Goal: Entertainment & Leisure: Consume media (video, audio)

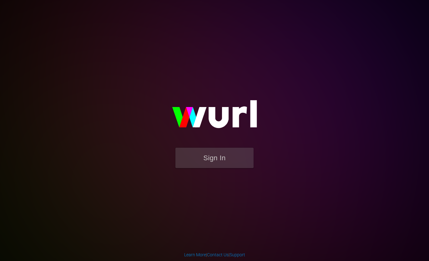
click at [202, 150] on button "Sign In" at bounding box center [214, 158] width 78 height 20
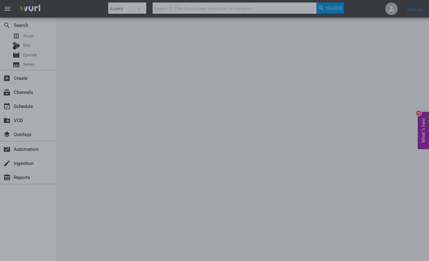
click at [91, 196] on div at bounding box center [214, 130] width 429 height 261
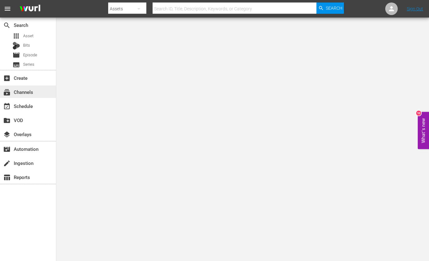
click at [30, 90] on div "subscriptions Channels" at bounding box center [17, 91] width 35 height 6
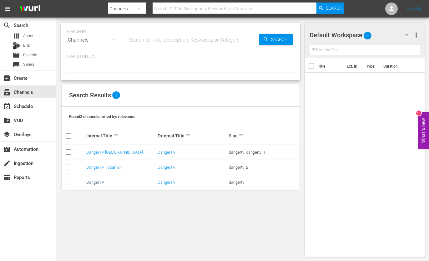
click at [86, 182] on link "DangerTV" at bounding box center [95, 182] width 18 height 5
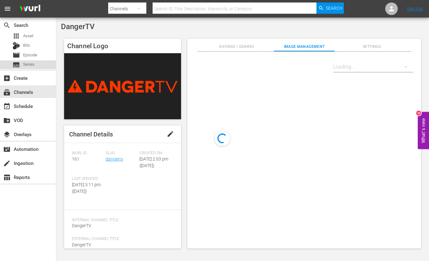
click at [31, 65] on span "Series" at bounding box center [28, 64] width 11 height 6
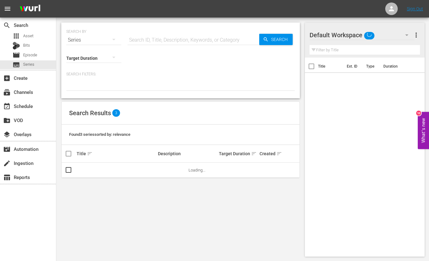
click at [145, 39] on input "text" at bounding box center [194, 40] width 132 height 15
type input "I got lucky"
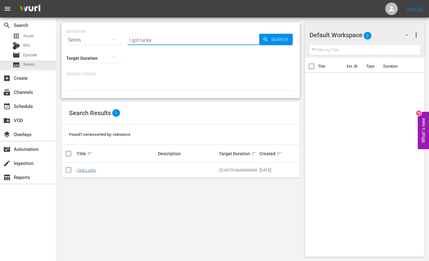
click at [92, 170] on link "I Got Lucky" at bounding box center [86, 170] width 19 height 5
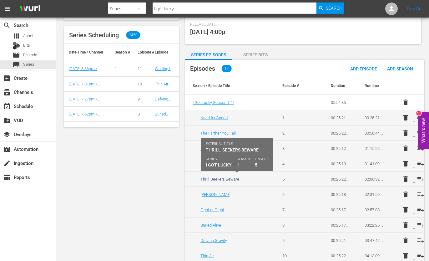
scroll to position [155, 0]
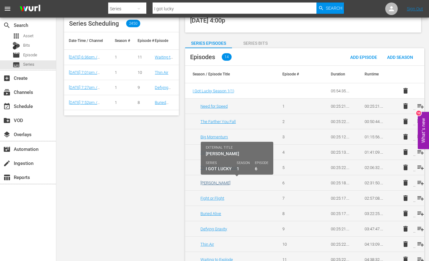
click at [214, 180] on link "Cliff Hanger" at bounding box center [215, 182] width 30 height 5
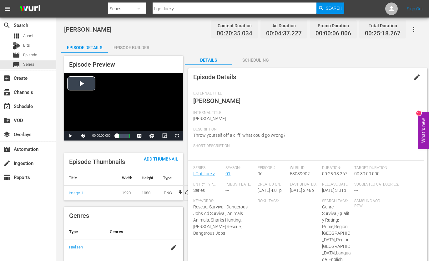
click at [83, 83] on div "Video Player" at bounding box center [123, 102] width 119 height 58
click at [125, 137] on div "Loaded : 18.95% 00:15:18.021 Cliff Hanger (3/3) 00:01:37.112 Cue Point 2: 00:13…" at bounding box center [123, 136] width 13 height 6
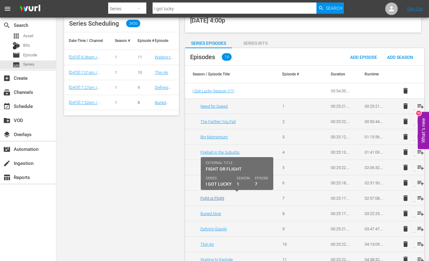
click at [221, 196] on link "Fight or Flight" at bounding box center [212, 198] width 24 height 5
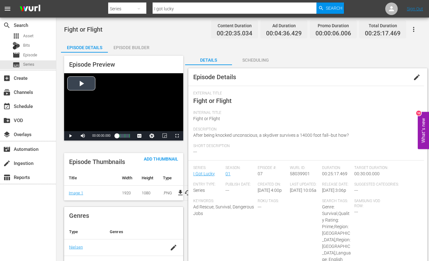
click at [83, 86] on div "Video Player" at bounding box center [123, 102] width 119 height 58
click at [117, 137] on div "00:00:03.657" at bounding box center [117, 136] width 0 height 6
click at [125, 135] on div "Loaded : 37.31% 00:16:28.119 Tornado 00:00:04.051 Cue Point 2: 00:15:04.819" at bounding box center [123, 136] width 13 height 6
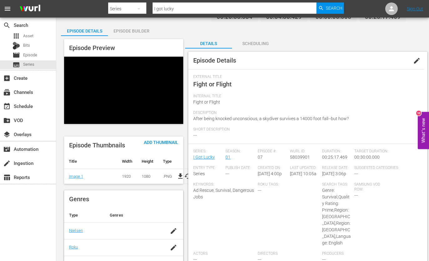
scroll to position [22, 0]
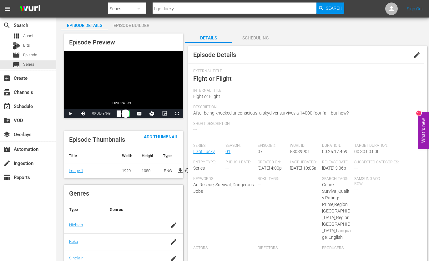
click at [121, 114] on div "00:13:32.729" at bounding box center [121, 113] width 9 height 6
click at [120, 114] on div "00:07:19.727" at bounding box center [119, 113] width 5 height 6
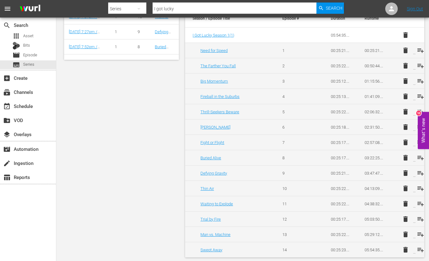
scroll to position [210, 0]
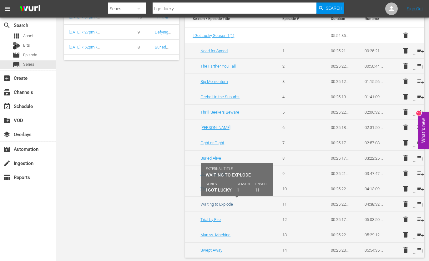
click at [222, 204] on link "Waiting to Explode" at bounding box center [216, 204] width 33 height 5
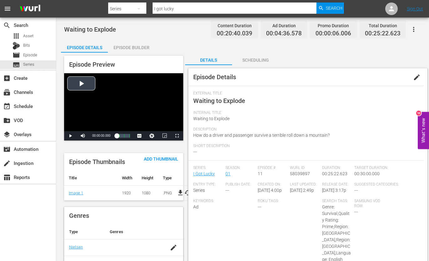
click at [80, 80] on div "Video Player" at bounding box center [123, 102] width 119 height 58
click at [117, 136] on div "00:00:06.401" at bounding box center [117, 136] width 0 height 6
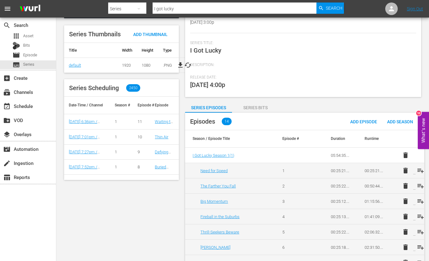
scroll to position [93, 0]
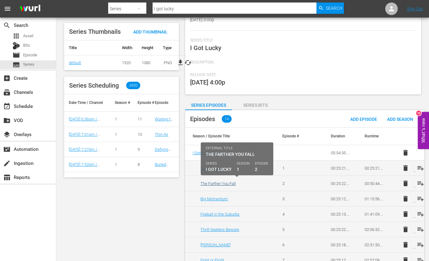
click at [210, 181] on link "The Farther You Fall" at bounding box center [217, 183] width 35 height 5
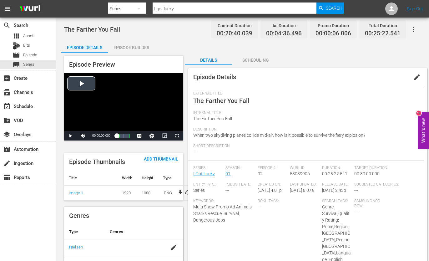
click at [81, 83] on div "Video Player" at bounding box center [123, 102] width 119 height 58
click at [117, 136] on div "00:00:02.397" at bounding box center [117, 136] width 0 height 6
click at [118, 136] on div "00:02:03.349" at bounding box center [117, 136] width 1 height 6
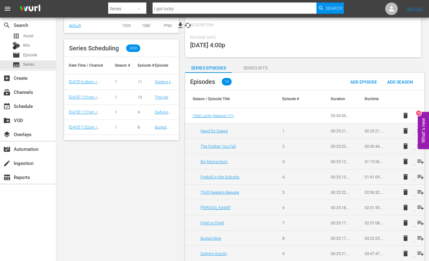
scroll to position [131, 0]
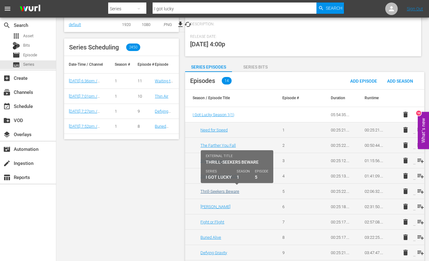
click at [221, 189] on link "Thrill-Seekers Beware" at bounding box center [219, 191] width 39 height 5
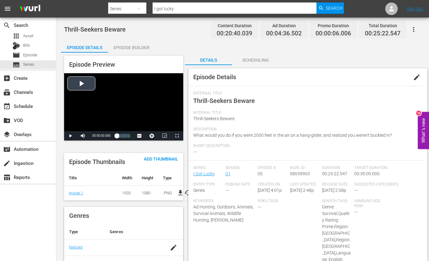
click at [77, 84] on div "Video Player" at bounding box center [123, 102] width 119 height 58
click at [117, 137] on div "00:00:03.884" at bounding box center [117, 136] width 0 height 6
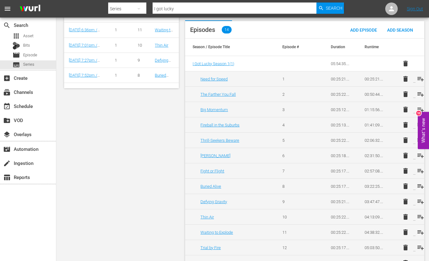
scroll to position [208, 0]
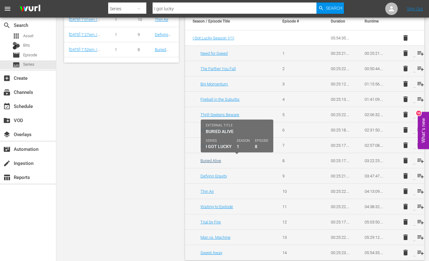
click at [204, 160] on link "Buried Alive" at bounding box center [210, 160] width 21 height 5
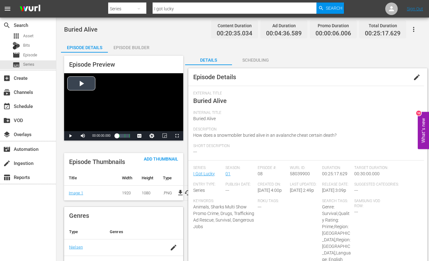
click at [83, 87] on div "Video Player" at bounding box center [123, 102] width 119 height 58
click at [117, 137] on div "00:00:03.064" at bounding box center [117, 136] width 0 height 6
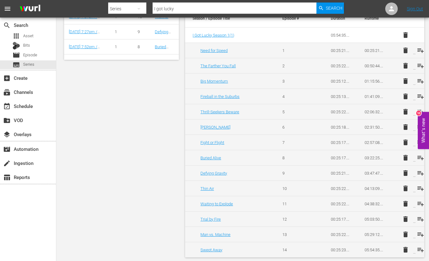
scroll to position [210, 0]
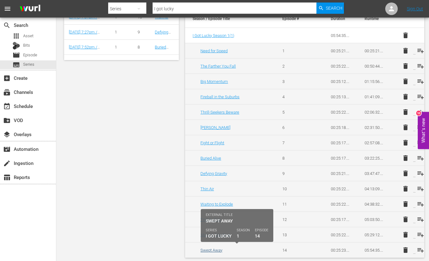
click at [211, 248] on link "Swept Away" at bounding box center [211, 250] width 22 height 5
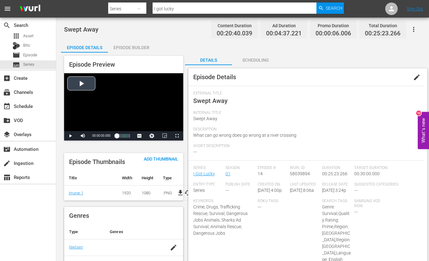
click at [81, 86] on div "Video Player" at bounding box center [123, 102] width 119 height 58
click at [117, 134] on div "00:00:03.254" at bounding box center [117, 136] width 0 height 6
click at [118, 137] on div "00:02:12.972" at bounding box center [117, 136] width 1 height 6
click at [119, 137] on div "Loaded : 6.54% 00:05:18.823 Trivia - Hodges meteorite - 15 00:00:08.437 Cue Poi…" at bounding box center [123, 136] width 13 height 6
click at [119, 137] on div "Progress Bar" at bounding box center [119, 136] width 0 height 6
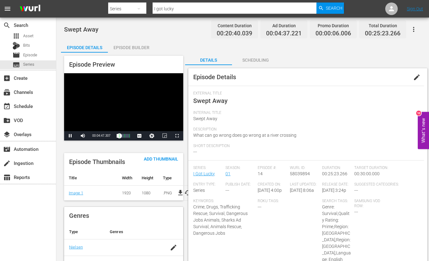
click at [177, 136] on span "Video Player" at bounding box center [177, 136] width 0 height 0
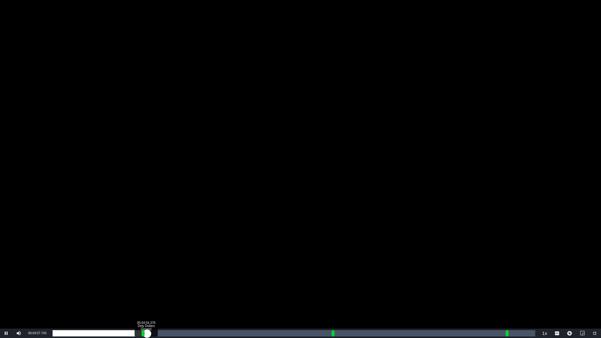
click at [146, 261] on div "00:00:00.742" at bounding box center [100, 333] width 94 height 6
click at [147, 261] on div "00:00:00.299" at bounding box center [100, 333] width 94 height 6
click at [148, 261] on div "00:00:05.766" at bounding box center [101, 333] width 96 height 6
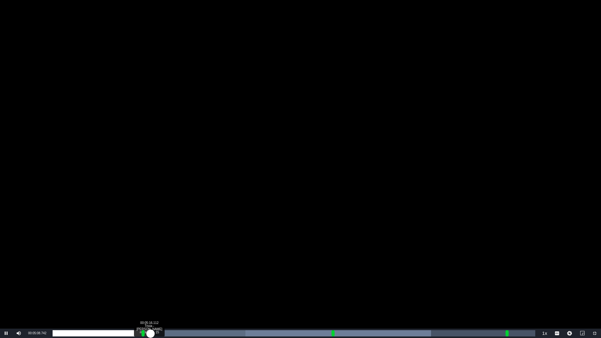
click at [150, 261] on div "00:00:11.954" at bounding box center [102, 333] width 98 height 6
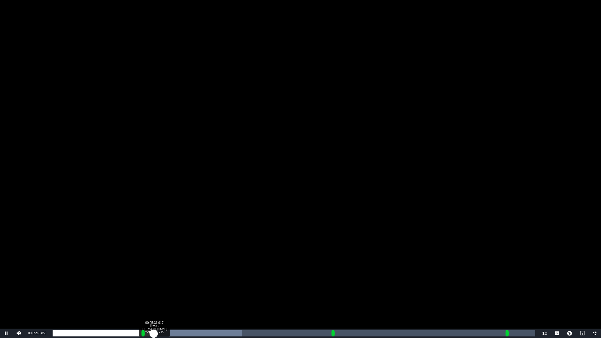
click at [154, 261] on div "00:00:06.772" at bounding box center [103, 333] width 101 height 6
click at [158, 261] on div "00:00:07.085" at bounding box center [106, 333] width 106 height 6
click at [162, 261] on div "00:00:04.302" at bounding box center [108, 333] width 110 height 6
click at [169, 261] on div "Loaded : 41.13% 00:06:07.480 chinle 00:00:18.461 Cue Point 1: 00:04:40.000" at bounding box center [294, 333] width 482 height 6
click at [215, 261] on div "00:06:57.749" at bounding box center [134, 333] width 162 height 6
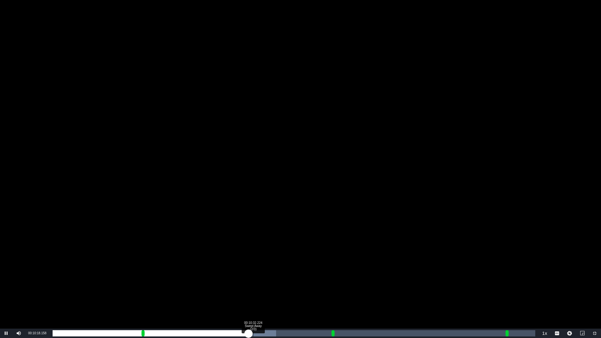
click at [248, 261] on div "00:08:44.249" at bounding box center [151, 333] width 196 height 6
click at [253, 261] on div "00:08:59.565" at bounding box center [153, 333] width 200 height 6
click at [267, 261] on div "Loaded : 49.01% 00:11:18.653 Swept Away (2/3) 00:09:29.428 Cue Point 1: 00:04:4…" at bounding box center [294, 333] width 482 height 6
click at [269, 261] on div "00:09:50.772" at bounding box center [161, 333] width 217 height 6
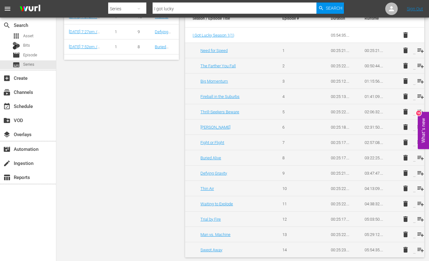
scroll to position [210, 0]
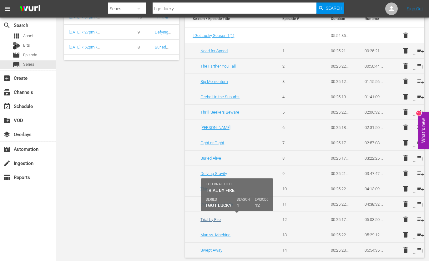
click at [215, 217] on link "Trial by Fire" at bounding box center [210, 219] width 20 height 5
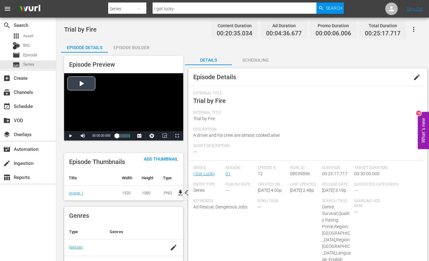
click at [89, 79] on div "Video Player" at bounding box center [123, 102] width 119 height 58
click at [117, 138] on div "00:00:03.009" at bounding box center [117, 136] width 0 height 6
click at [177, 136] on span "Video Player" at bounding box center [177, 136] width 0 height 0
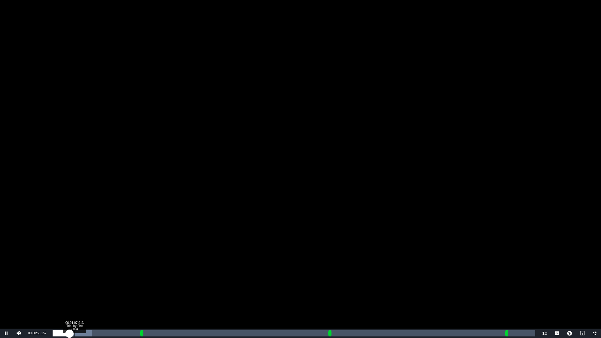
click at [69, 261] on div "00:00:53.348" at bounding box center [61, 333] width 17 height 6
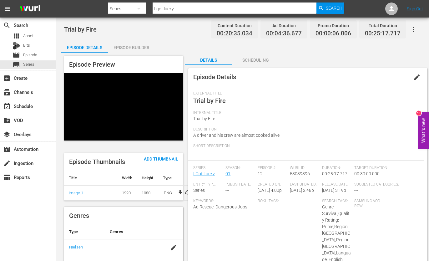
scroll to position [210, 0]
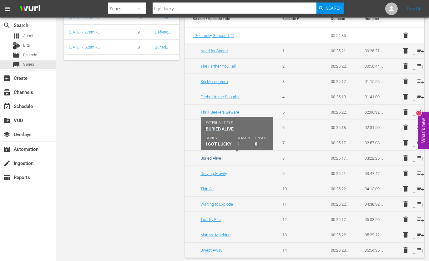
click at [217, 156] on link "Buried Alive" at bounding box center [210, 158] width 21 height 5
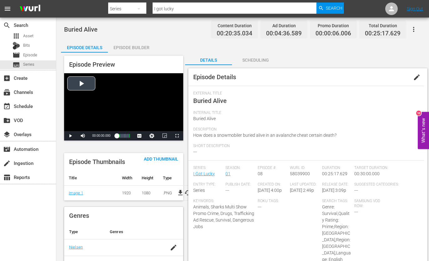
click at [87, 82] on div "Video Player" at bounding box center [123, 102] width 119 height 58
click at [117, 136] on div "00:00:06.243" at bounding box center [117, 136] width 0 height 6
click at [201, 173] on link "I Got Lucky" at bounding box center [204, 173] width 22 height 5
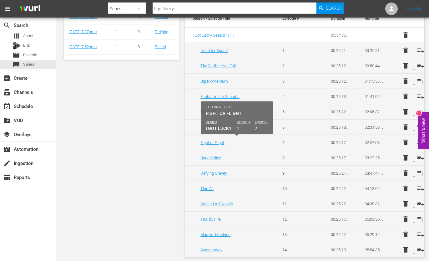
scroll to position [210, 0]
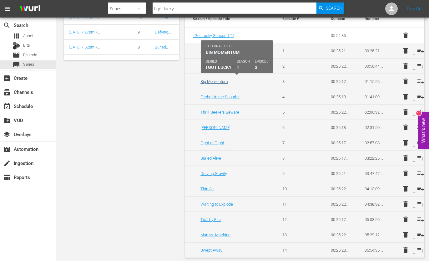
click at [215, 79] on link "Big Momentum" at bounding box center [214, 81] width 28 height 5
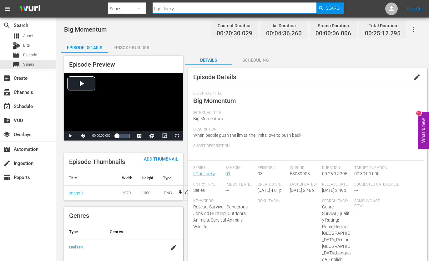
drag, startPoint x: 174, startPoint y: 8, endPoint x: 157, endPoint y: 7, distance: 17.0
click at [157, 7] on input "I got lucky" at bounding box center [235, 8] width 164 height 15
type input "I shouldn't"
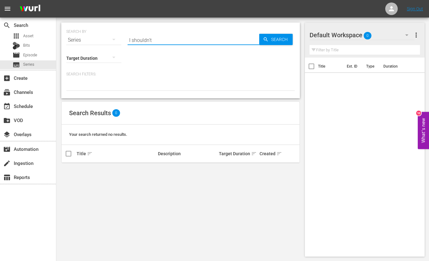
click at [154, 41] on input "I shouldn't" at bounding box center [194, 40] width 132 height 15
drag, startPoint x: 154, startPoint y: 41, endPoint x: 105, endPoint y: 29, distance: 50.5
click at [105, 29] on div "SEARCH BY Search By Series Search ID, Title, Description, Keywords, or Category…" at bounding box center [180, 36] width 229 height 23
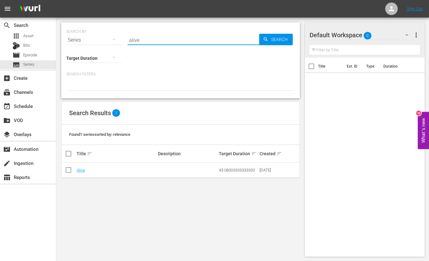
drag, startPoint x: 142, startPoint y: 41, endPoint x: 123, endPoint y: 38, distance: 18.9
click at [123, 38] on div "SEARCH BY Search By Series Search ID, Title, Description, Keywords, or Category…" at bounding box center [180, 36] width 229 height 23
type input "I shouldn't"
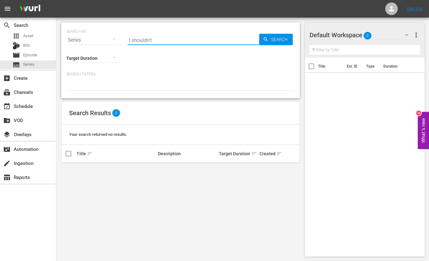
drag, startPoint x: 159, startPoint y: 37, endPoint x: 124, endPoint y: 36, distance: 34.4
click at [124, 37] on div "SEARCH BY Search By Series Search ID, Title, Description, Keywords, or Category…" at bounding box center [180, 36] width 229 height 23
drag, startPoint x: 163, startPoint y: 40, endPoint x: 129, endPoint y: 35, distance: 34.5
click at [129, 36] on input "I shouldn't" at bounding box center [194, 40] width 132 height 15
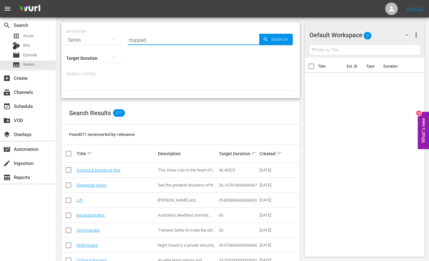
type input "trapped"
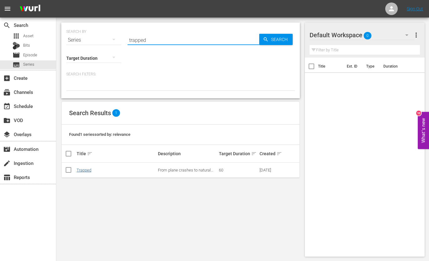
click at [78, 172] on link "Trapped" at bounding box center [84, 170] width 15 height 5
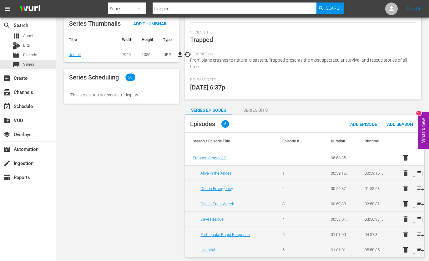
scroll to position [101, 0]
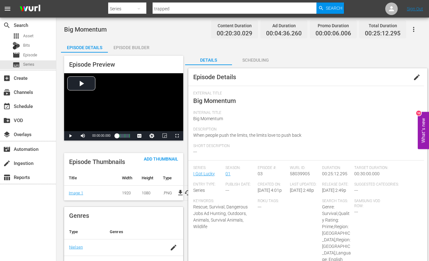
click at [179, 10] on input "trapped" at bounding box center [235, 8] width 164 height 15
drag, startPoint x: 179, startPoint y: 10, endPoint x: 138, endPoint y: 6, distance: 40.9
click at [138, 6] on div "Search By Series Search ID, Title, Description, Keywords, or Category trapped S…" at bounding box center [226, 8] width 236 height 15
type input "fight to durvivr"
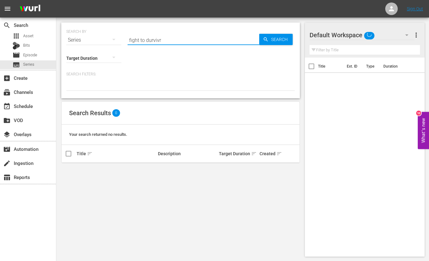
drag, startPoint x: 147, startPoint y: 41, endPoint x: 169, endPoint y: 41, distance: 22.2
click at [169, 41] on input "fight to durvivr" at bounding box center [194, 40] width 132 height 15
type input "fight to survive"
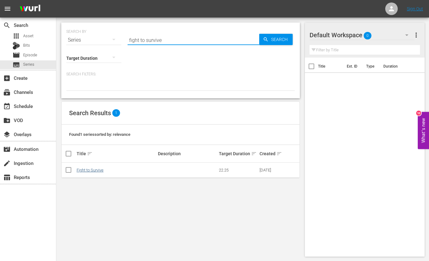
click at [92, 169] on link "Fight to Survive" at bounding box center [90, 170] width 27 height 5
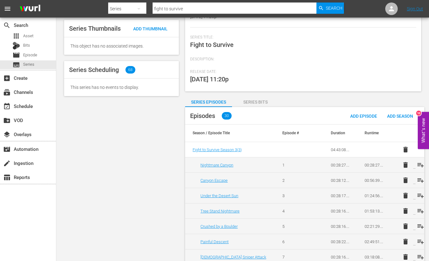
scroll to position [104, 0]
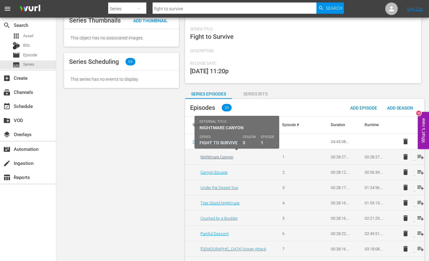
click at [223, 157] on link "Nightmare Canyon" at bounding box center [216, 157] width 33 height 5
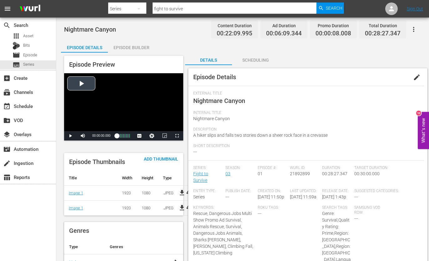
click at [88, 82] on div "Video Player" at bounding box center [123, 102] width 119 height 58
click at [177, 136] on span "Video Player" at bounding box center [177, 136] width 0 height 0
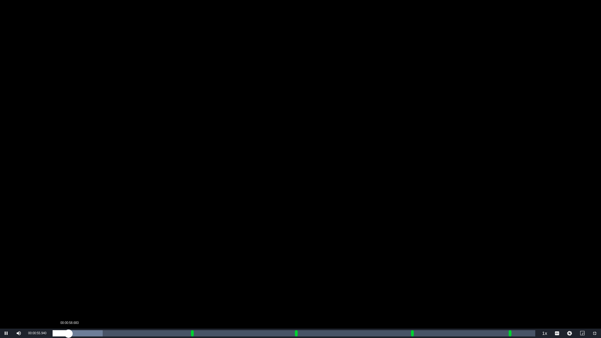
click at [68, 261] on div "00:00:56.104" at bounding box center [61, 333] width 16 height 6
click at [69, 261] on div "00:00:58.683" at bounding box center [61, 333] width 17 height 6
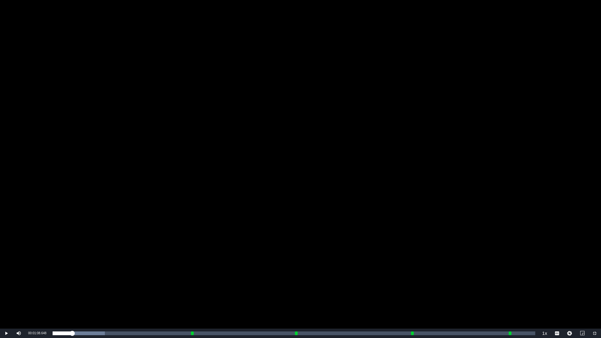
click at [6, 261] on span "Video Player" at bounding box center [6, 333] width 0 height 0
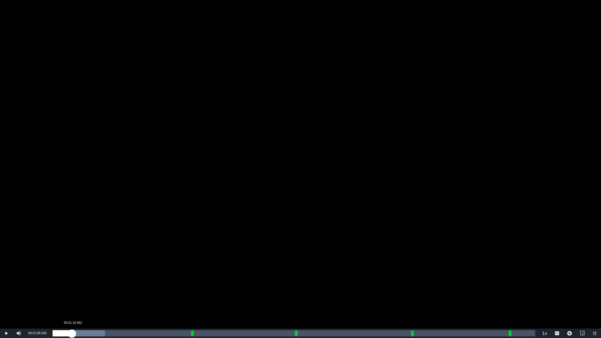
click at [72, 261] on div "00:01:08.648" at bounding box center [62, 333] width 19 height 6
click at [71, 261] on div "00:01:10.862" at bounding box center [62, 333] width 18 height 6
click at [87, 261] on div "00:02:01.232" at bounding box center [70, 333] width 34 height 6
click at [88, 261] on div "00:02:03.906" at bounding box center [70, 333] width 35 height 6
click at [94, 261] on div "00:02:16.420" at bounding box center [73, 333] width 41 height 6
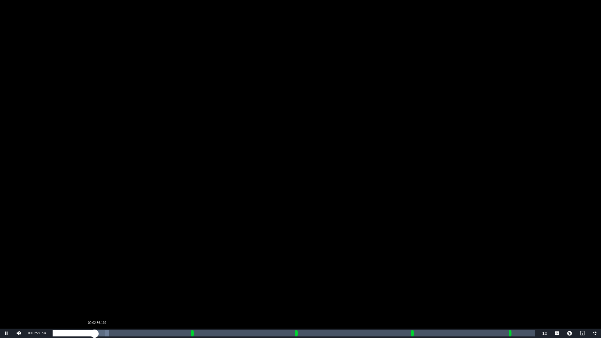
click at [94, 261] on div "00:02:27.949" at bounding box center [74, 333] width 42 height 6
click at [98, 261] on div "00:02:39.485" at bounding box center [75, 333] width 45 height 6
click at [103, 261] on div "00:02:57.278" at bounding box center [78, 333] width 50 height 6
click at [108, 261] on div "00:03:15.134" at bounding box center [80, 333] width 55 height 6
click at [115, 261] on div "00:03:40.342" at bounding box center [84, 333] width 62 height 6
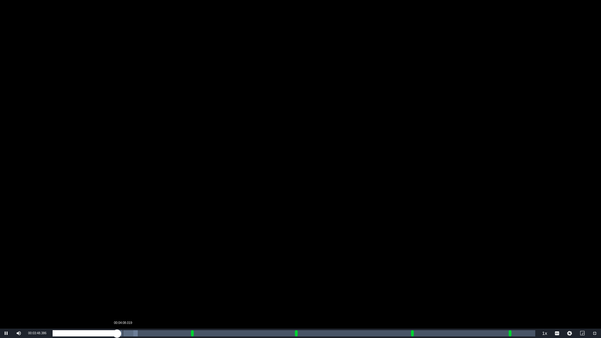
click at [123, 261] on div "Loaded : 17.59% 00:04:08.019 00:03:48.477 Cue Point 1: 00:08:09.000" at bounding box center [294, 333] width 482 height 6
click at [125, 261] on div "00:04:15.637" at bounding box center [89, 333] width 72 height 6
click at [134, 261] on div "00:04:47.879" at bounding box center [134, 333] width 0 height 6
click at [134, 261] on div "00:04:50.221" at bounding box center [94, 333] width 82 height 6
click at [147, 261] on div "00:05:34.383" at bounding box center [147, 333] width 0 height 6
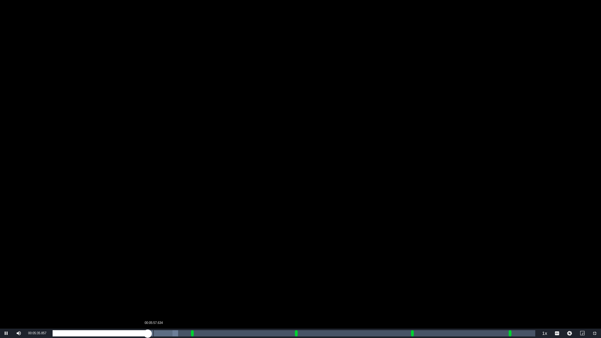
click at [154, 261] on div "00:05:57.634" at bounding box center [153, 333] width 0 height 6
click at [162, 261] on div "00:06:27.530" at bounding box center [162, 333] width 0 height 6
click at [172, 261] on div "00:07:04.068" at bounding box center [172, 333] width 0 height 6
click at [180, 261] on div "00:07:29.534" at bounding box center [180, 333] width 0 height 6
click at [185, 261] on div "00:07:50.572" at bounding box center [185, 333] width 0 height 6
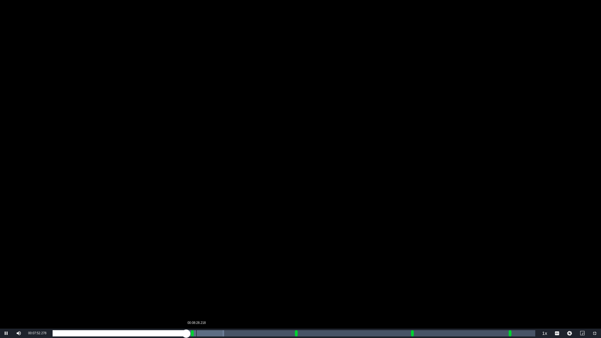
click at [196, 261] on div "00:08:28.218" at bounding box center [196, 333] width 0 height 6
click at [203, 261] on div "00:08:52.577" at bounding box center [203, 333] width 0 height 6
click at [227, 261] on div "00:10:17.833" at bounding box center [227, 333] width 0 height 6
click at [243, 261] on div "00:11:15.409" at bounding box center [243, 333] width 0 height 6
click at [252, 261] on div "00:09:59.663" at bounding box center [153, 333] width 200 height 6
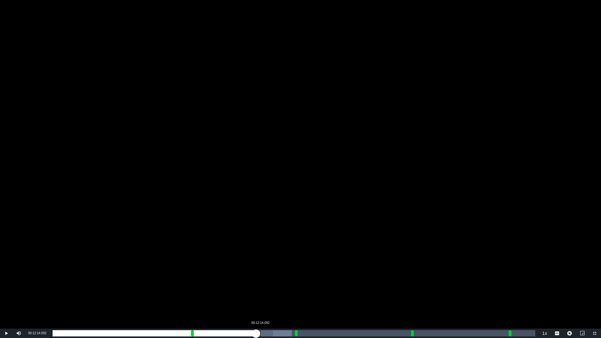
click at [256, 261] on div "00:10:24.858" at bounding box center [154, 333] width 203 height 6
click at [264, 261] on div "00:10:55.441" at bounding box center [159, 333] width 212 height 6
click at [276, 261] on div "00:13:12.775" at bounding box center [276, 333] width 0 height 6
click at [301, 261] on div "00:14:36.925" at bounding box center [300, 333] width 0 height 6
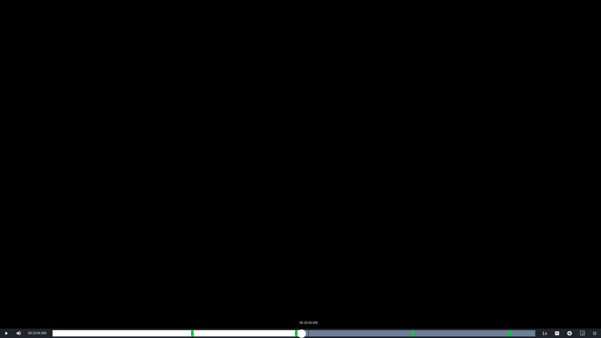
click at [308, 261] on div "00:15:04.606" at bounding box center [308, 333] width 0 height 6
click at [315, 261] on div "Loaded : 29.52% 00:15:30.072 00:00:16.015 Cue Point 2: 00:14:17.211" at bounding box center [294, 333] width 482 height 6
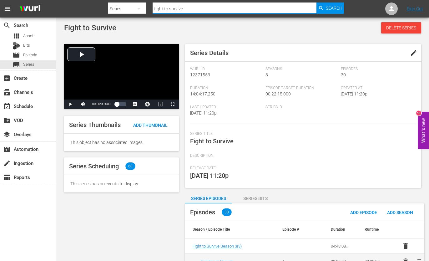
drag, startPoint x: 182, startPoint y: 10, endPoint x: 150, endPoint y: 7, distance: 32.1
click at [150, 7] on div "Search By Series Search ID, Title, Description, Keywords, or Category fight to …" at bounding box center [226, 8] width 236 height 15
type input "coast guard florida"
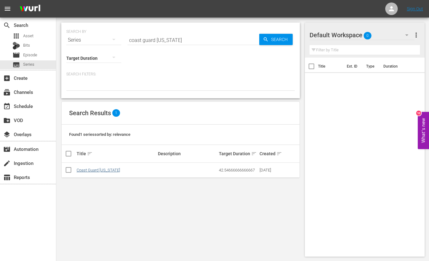
click at [86, 171] on link "Coast Guard Florida" at bounding box center [98, 170] width 43 height 5
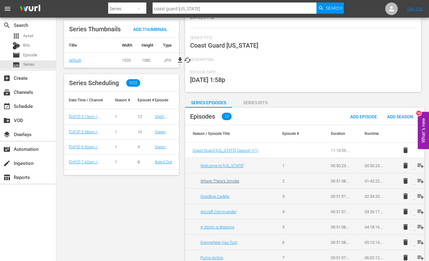
scroll to position [104, 0]
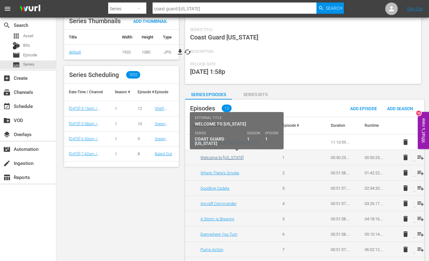
click at [222, 156] on link "Welcome to Florida" at bounding box center [221, 157] width 43 height 5
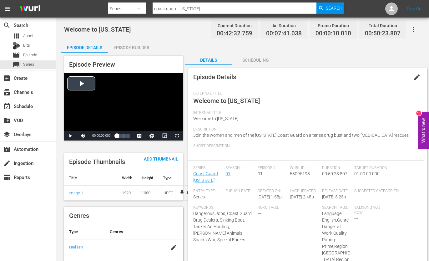
click at [84, 86] on div "Video Player" at bounding box center [123, 102] width 119 height 58
click at [117, 136] on div "00:00:03.275" at bounding box center [117, 136] width 0 height 6
click at [118, 136] on div "00:08:18.831" at bounding box center [118, 136] width 2 height 6
click at [118, 134] on div "00:06:19.185" at bounding box center [118, 136] width 2 height 6
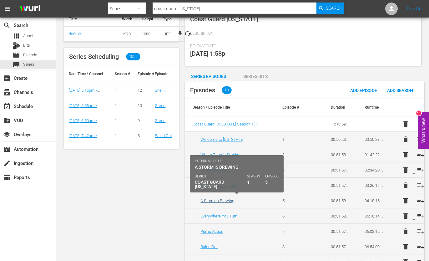
scroll to position [147, 0]
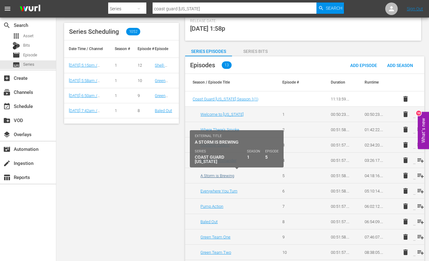
click at [221, 173] on link "A Storm is Brewing" at bounding box center [217, 175] width 34 height 5
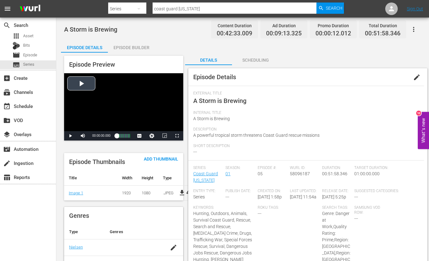
click at [84, 84] on div "Video Player" at bounding box center [123, 102] width 119 height 58
click at [117, 137] on div "00:00:10.676" at bounding box center [117, 136] width 1 height 6
click at [118, 134] on div "00:03:26.141" at bounding box center [117, 136] width 1 height 6
click at [118, 134] on div "00:04:52.112" at bounding box center [117, 136] width 1 height 6
click at [119, 134] on div "00:00:06.324" at bounding box center [118, 136] width 3 height 6
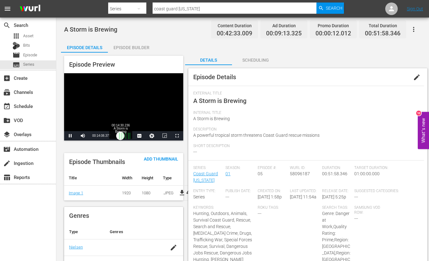
click at [120, 135] on div "00:12:34.459" at bounding box center [119, 136] width 4 height 6
click at [120, 135] on div "00:12:57.969" at bounding box center [119, 136] width 4 height 6
click at [121, 135] on div "00:14:26.172" at bounding box center [119, 136] width 4 height 6
click at [123, 136] on div "00:19:24.849" at bounding box center [120, 136] width 6 height 6
click at [123, 136] on div "00:19:51.385" at bounding box center [120, 136] width 6 height 6
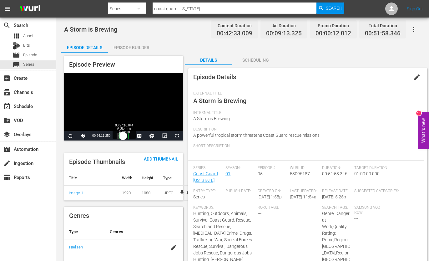
click at [123, 136] on div "00:00:00.000" at bounding box center [120, 136] width 6 height 6
click at [70, 136] on span "Video Player" at bounding box center [70, 136] width 0 height 0
click at [129, 136] on div "00:48:20.786 A Storm is Brewing (6/6)" at bounding box center [129, 136] width 0 height 6
click at [129, 136] on div "00:40:39.063" at bounding box center [123, 136] width 13 height 6
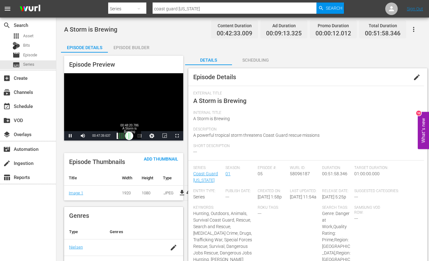
click at [129, 135] on div "00:39:49.383" at bounding box center [123, 136] width 13 height 6
click at [130, 135] on div "Progress Bar" at bounding box center [130, 136] width 0 height 8
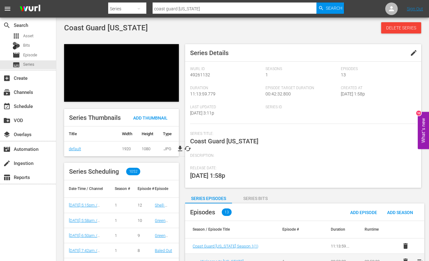
scroll to position [147, 0]
